Goal: Transaction & Acquisition: Purchase product/service

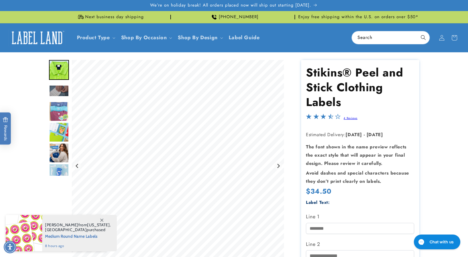
click at [57, 89] on img "Go to slide 3" at bounding box center [59, 91] width 20 height 12
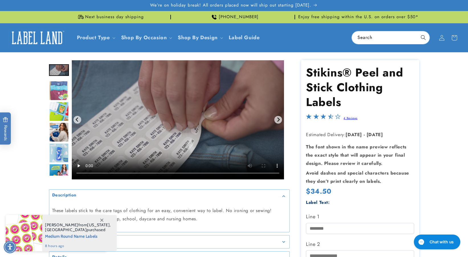
click at [63, 116] on img "Go to slide 5" at bounding box center [59, 112] width 20 height 20
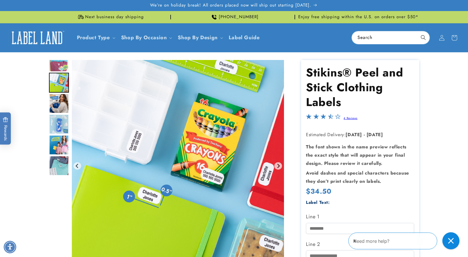
click at [62, 121] on img "Go to slide 7" at bounding box center [59, 124] width 20 height 20
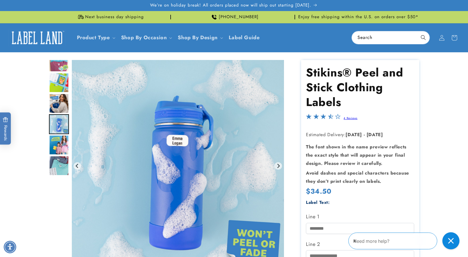
click at [68, 143] on img "Go to slide 8" at bounding box center [59, 145] width 20 height 20
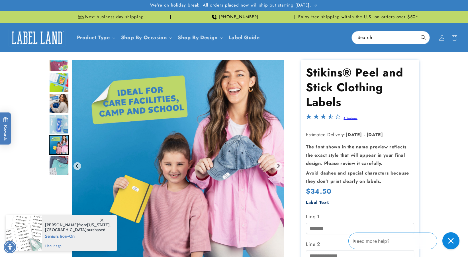
click at [61, 157] on img "Go to slide 9" at bounding box center [59, 166] width 20 height 20
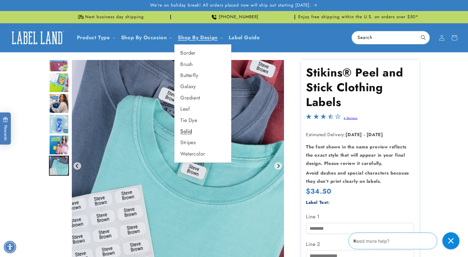
click at [191, 130] on link "Solid" at bounding box center [202, 131] width 56 height 11
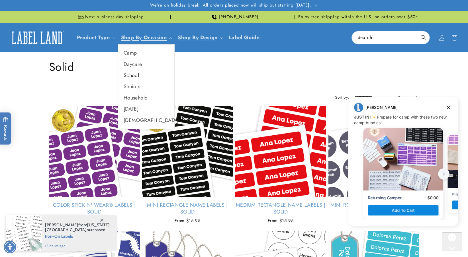
click at [130, 77] on link "School" at bounding box center [146, 75] width 56 height 11
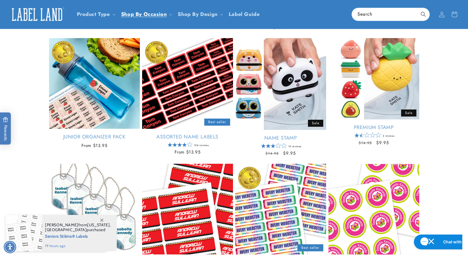
scroll to position [28, 0]
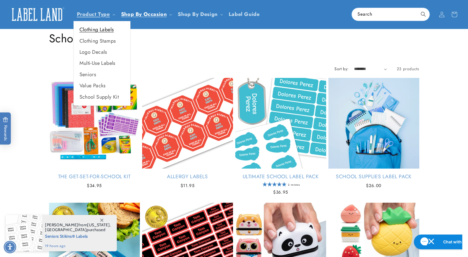
click at [104, 31] on link "Clothing Labels" at bounding box center [102, 29] width 56 height 11
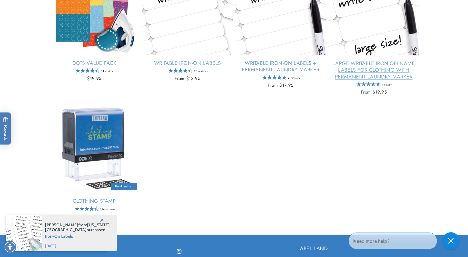
scroll to position [427, 0]
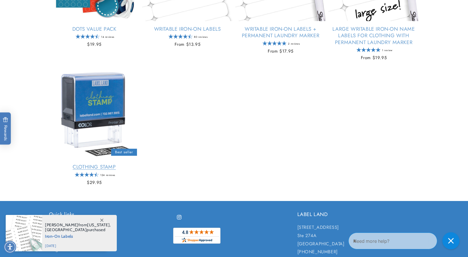
click at [110, 164] on link "Clothing Stamp" at bounding box center [94, 167] width 91 height 7
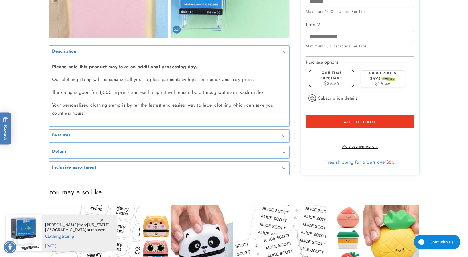
scroll to position [655, 0]
